Goal: Task Accomplishment & Management: Complete application form

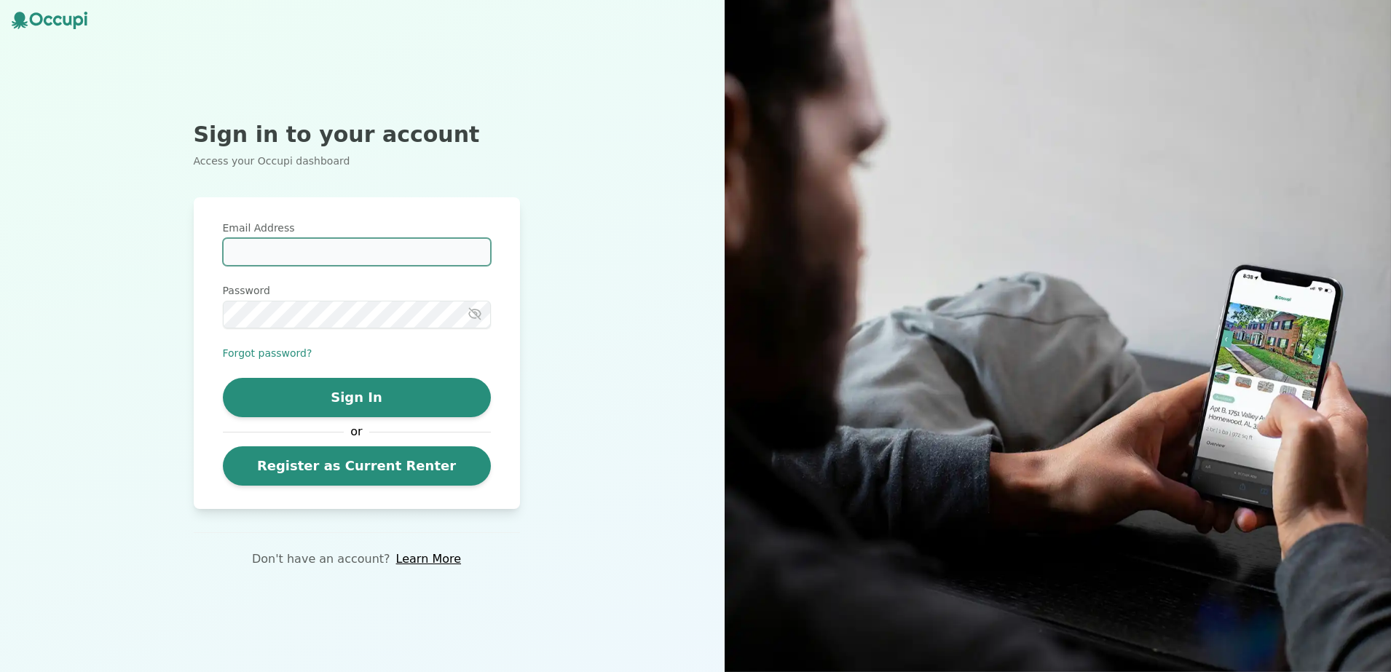
click at [331, 250] on input "Email Address" at bounding box center [357, 252] width 268 height 28
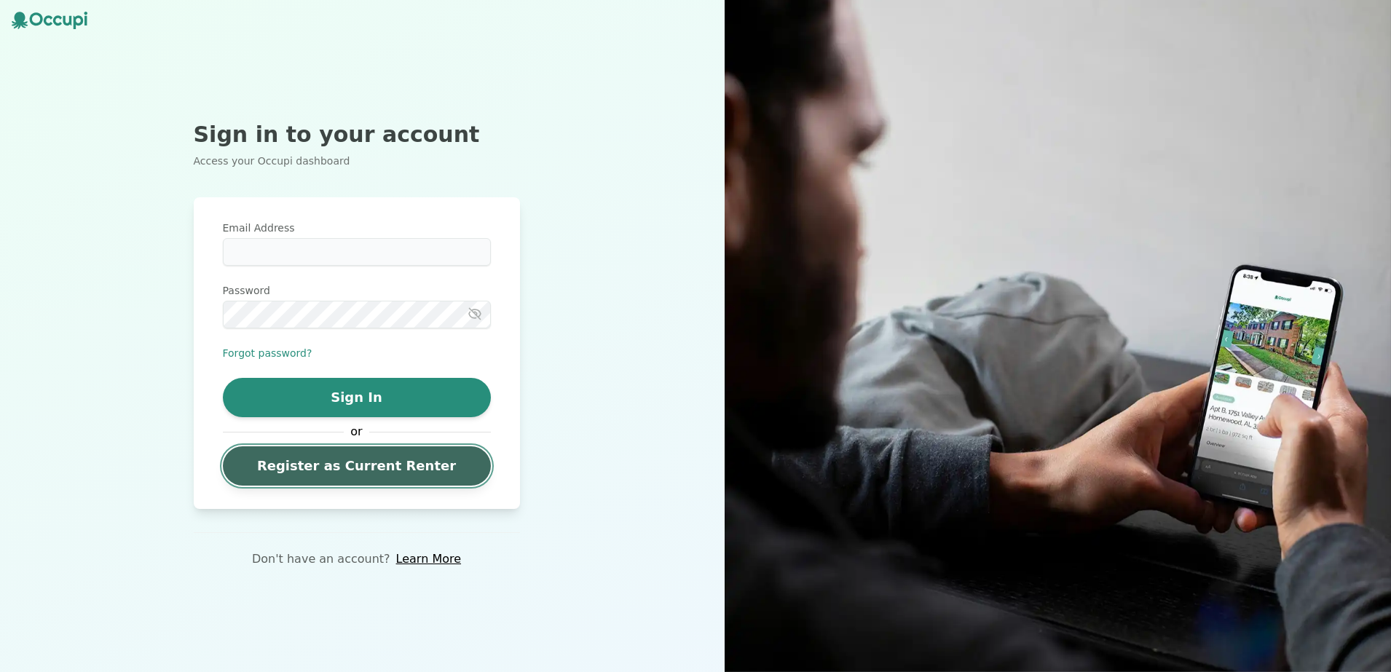
click at [390, 472] on link "Register as Current Renter" at bounding box center [357, 465] width 268 height 39
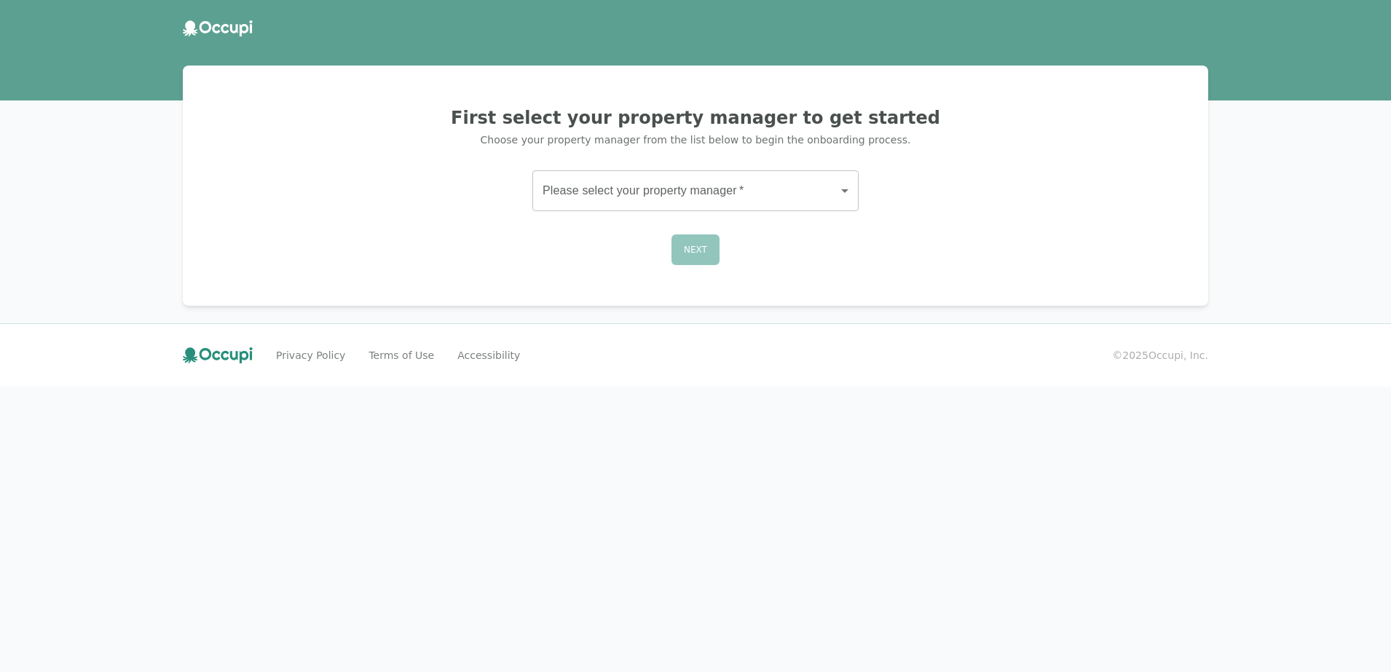
click at [745, 208] on body "First select your property manager to get started Choose your property manager …" at bounding box center [695, 336] width 1391 height 672
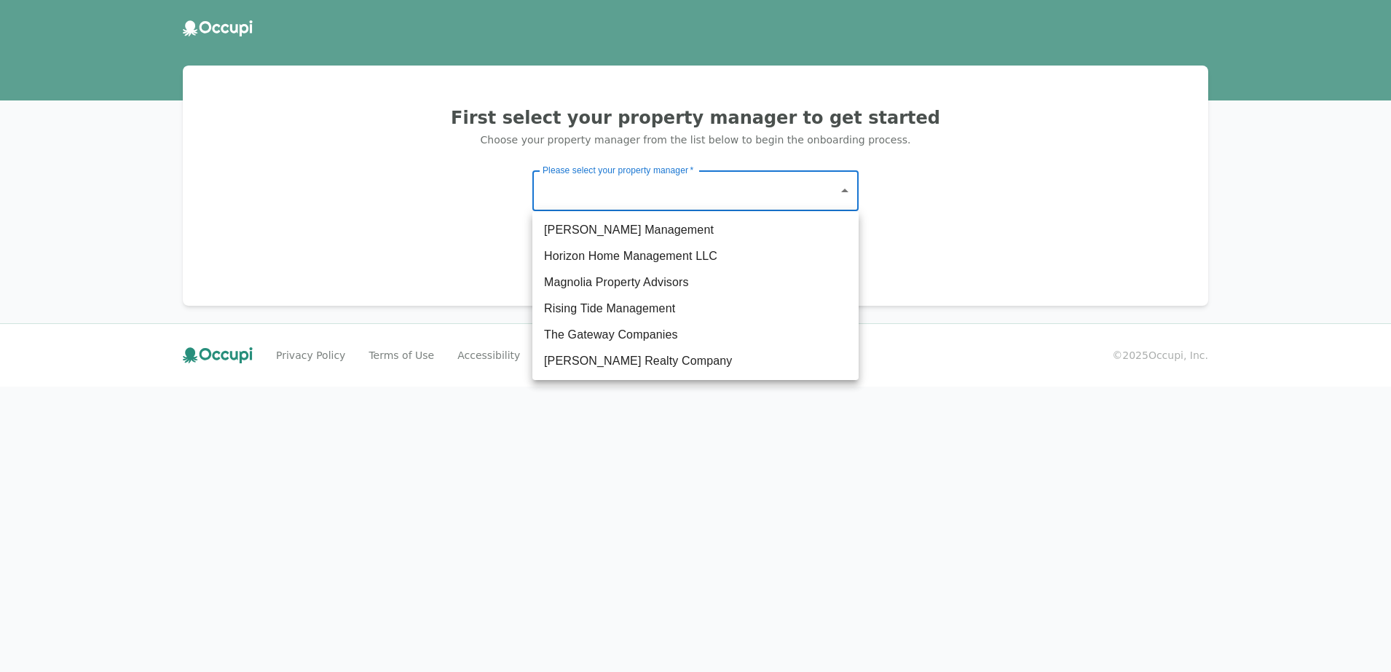
click at [660, 343] on li "The Gateway Companies" at bounding box center [695, 335] width 326 height 26
type input "**********"
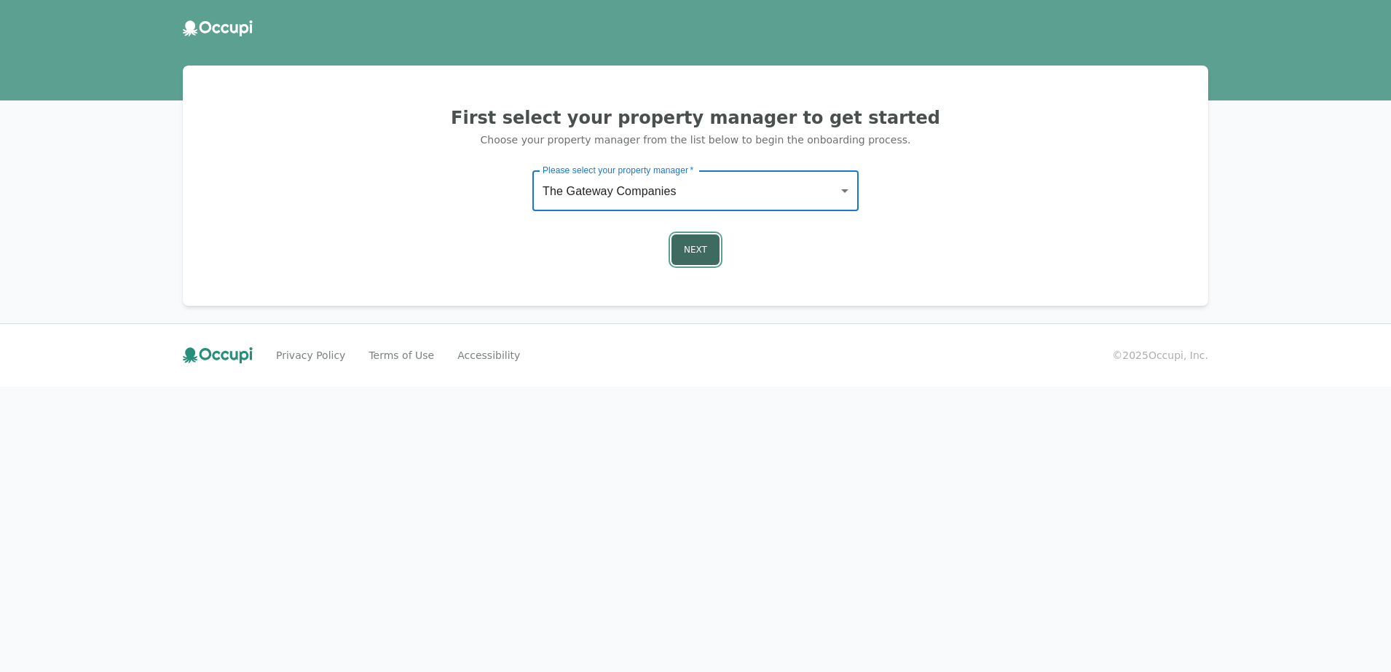
click at [699, 259] on button "Next" at bounding box center [695, 249] width 48 height 31
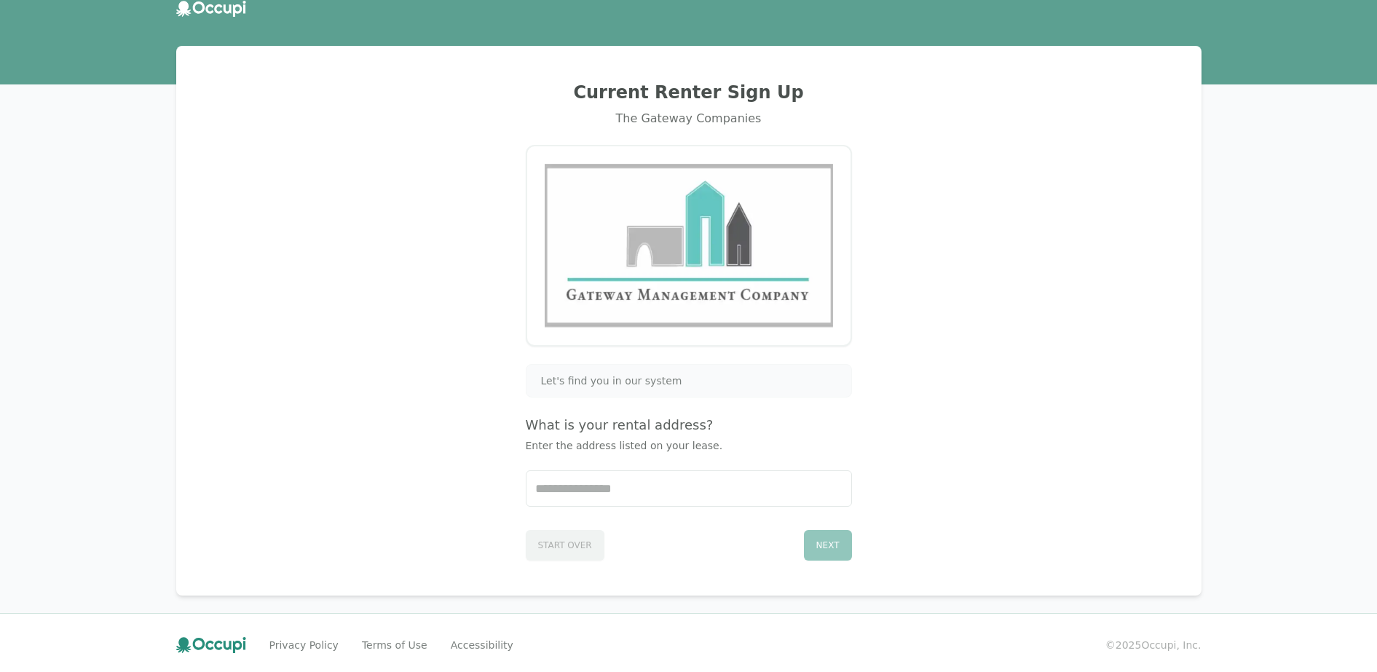
scroll to position [24, 0]
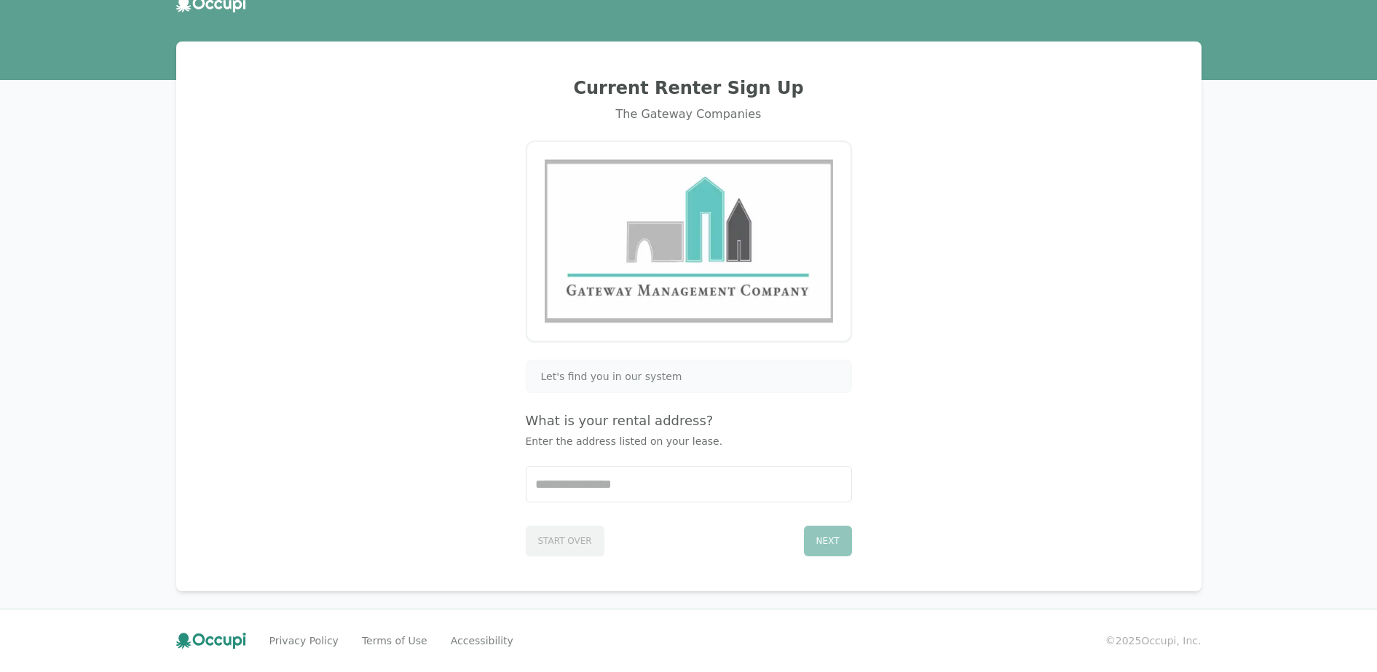
click at [106, 202] on div "Current Renter Sign Up The Gateway Companies Let's find you in our system What …" at bounding box center [688, 324] width 1377 height 696
